Goal: Navigation & Orientation: Go to known website

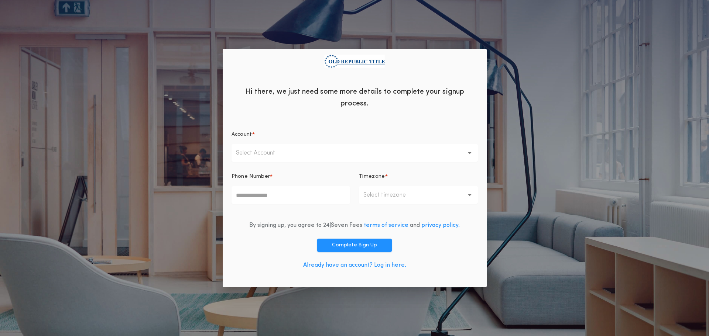
click at [340, 230] on link "Already have an account? Log in here." at bounding box center [354, 265] width 103 height 6
